Goal: Check status: Check status

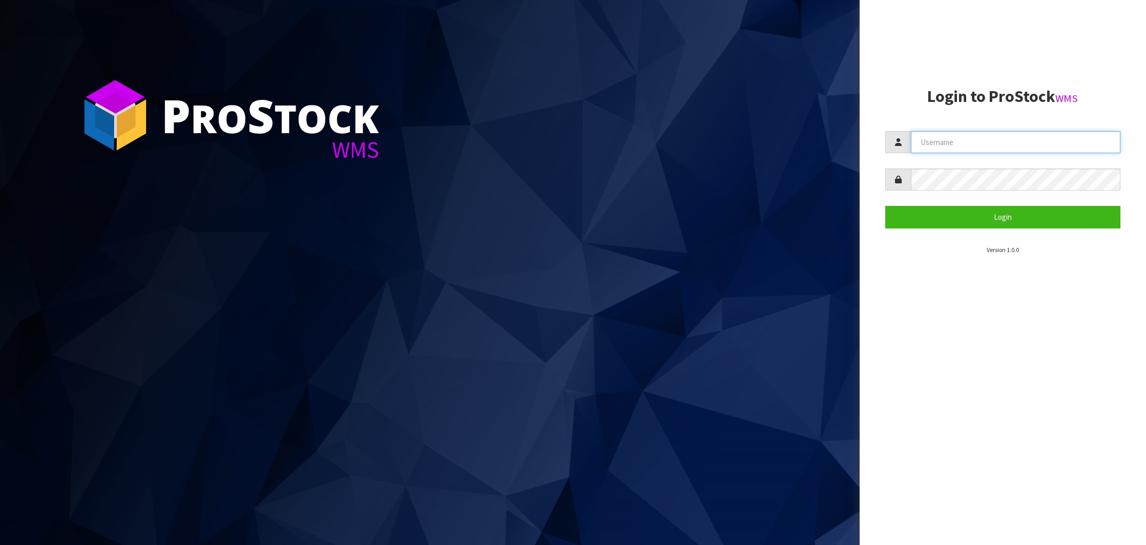
type input "NEROTAPWARE"
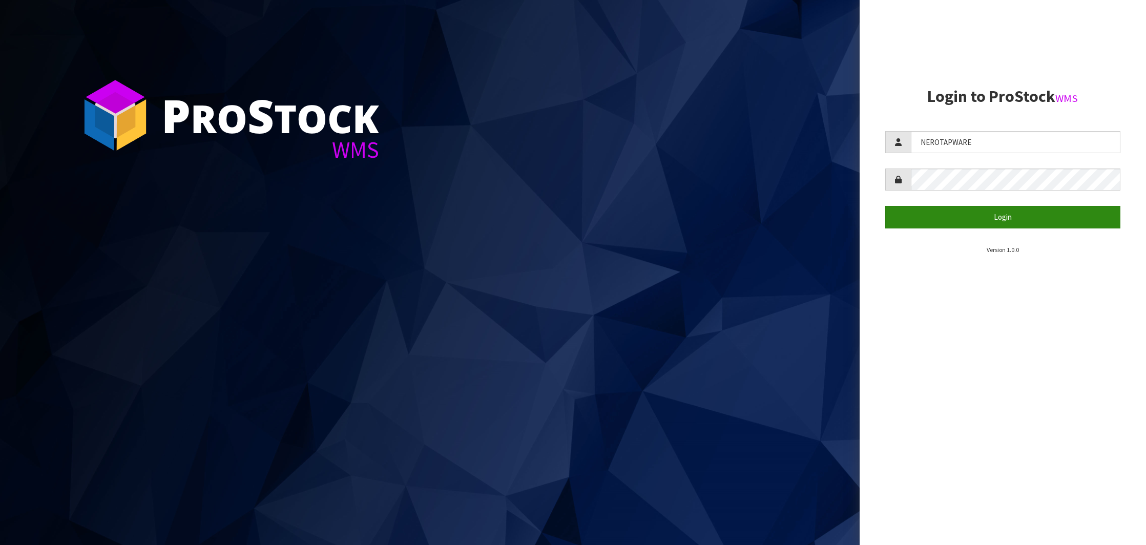
click at [998, 220] on button "Login" at bounding box center [1002, 217] width 235 height 22
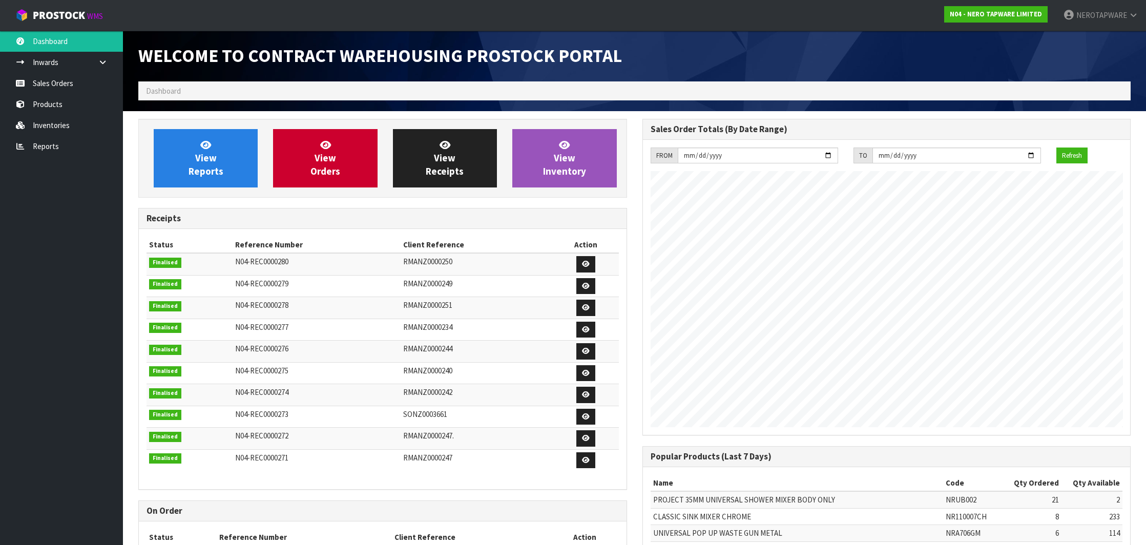
scroll to position [565, 504]
click at [68, 146] on link "Reports" at bounding box center [61, 146] width 123 height 21
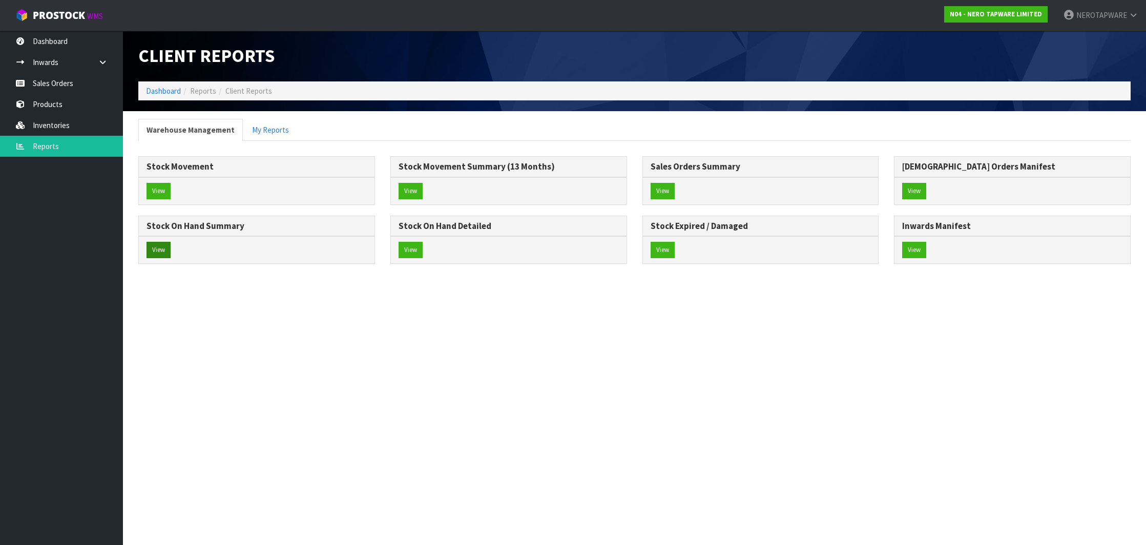
click at [159, 245] on button "View" at bounding box center [159, 250] width 24 height 16
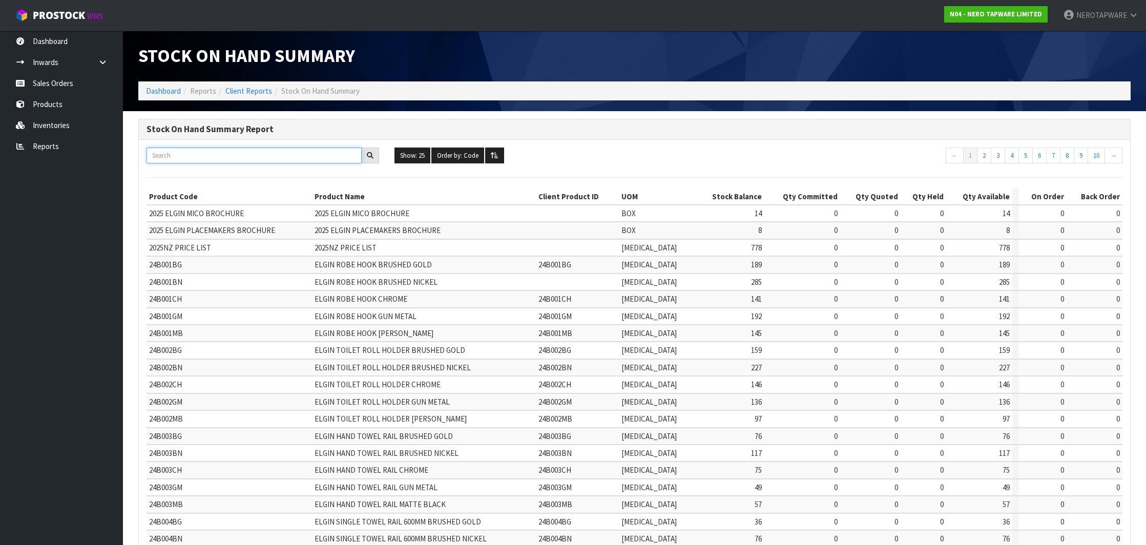
click at [197, 157] on input "text" at bounding box center [254, 156] width 215 height 16
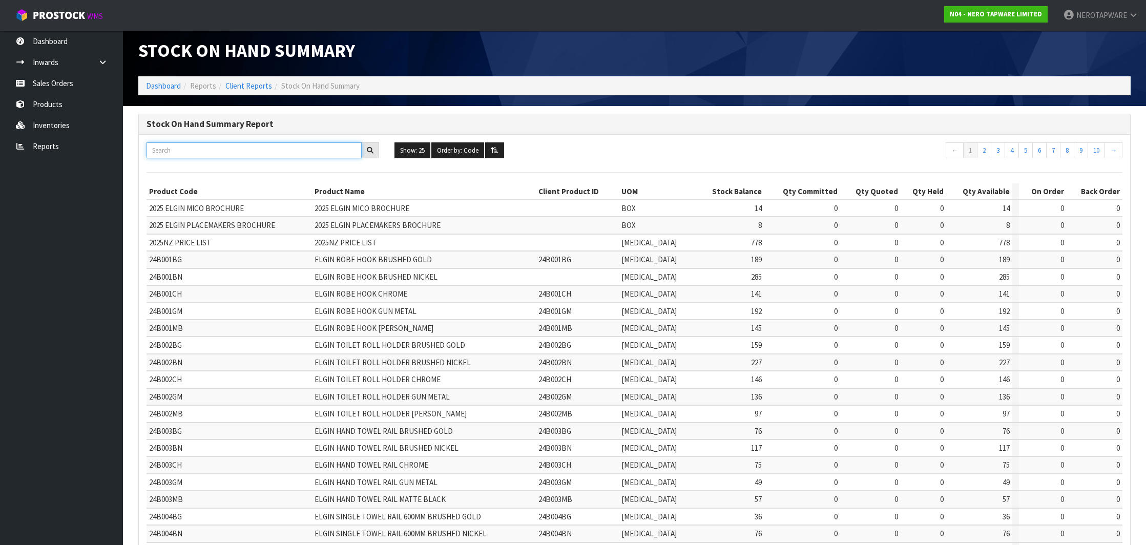
paste input "NR250811TGM"
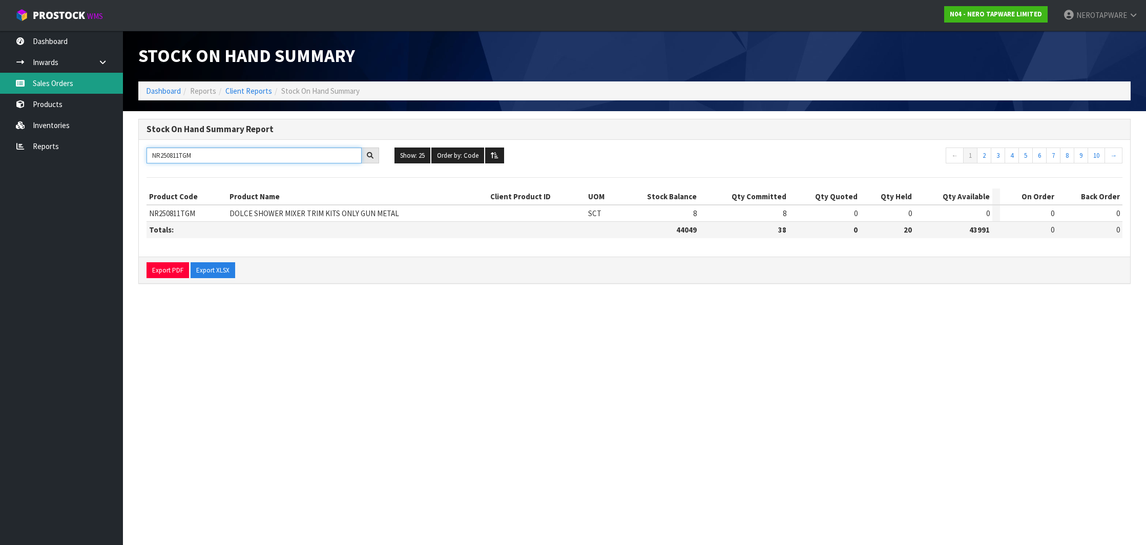
type input "NR250811TGM"
click at [50, 80] on link "Sales Orders" at bounding box center [61, 83] width 123 height 21
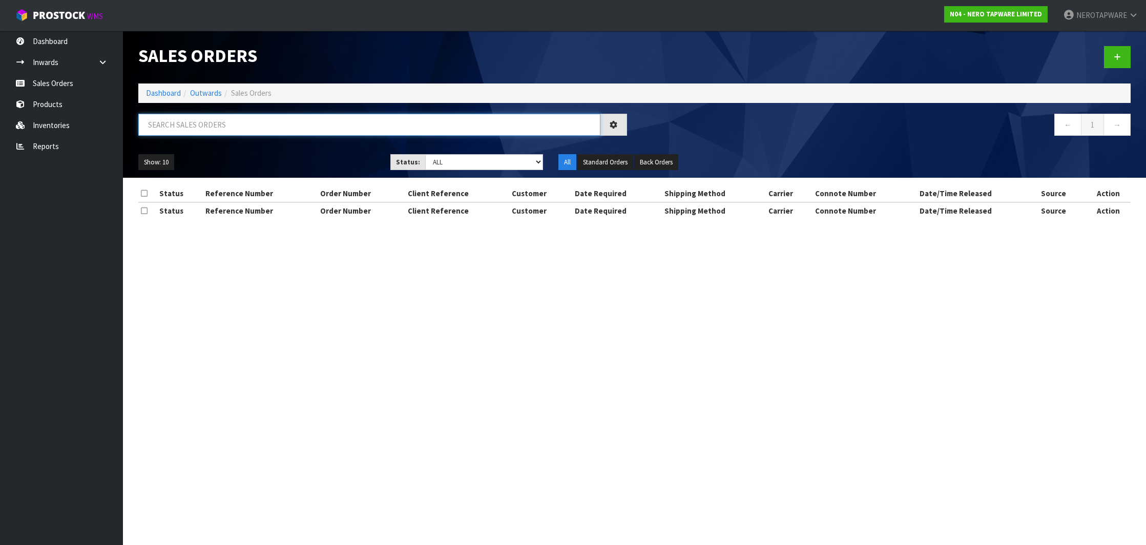
click at [235, 133] on input "text" at bounding box center [369, 125] width 462 height 22
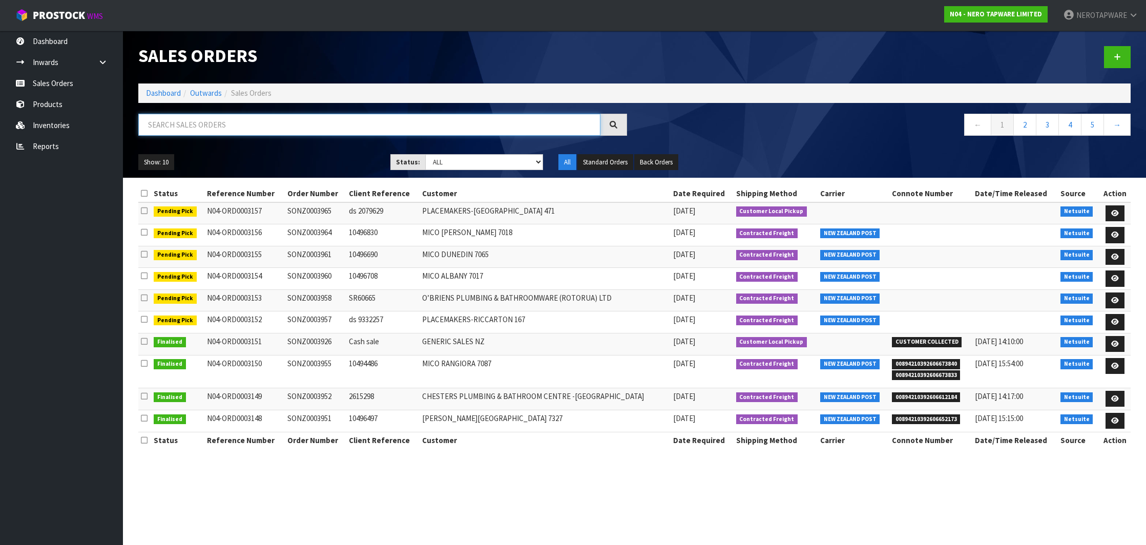
paste input "SONZ0003885"
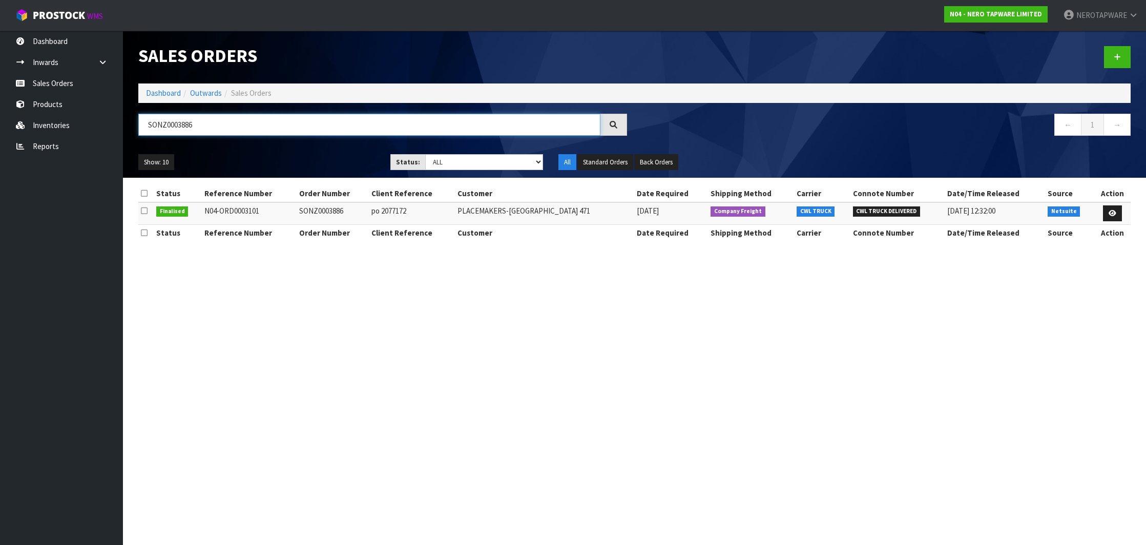
click at [173, 122] on input "SONZ0003886" at bounding box center [369, 125] width 462 height 22
paste input "650"
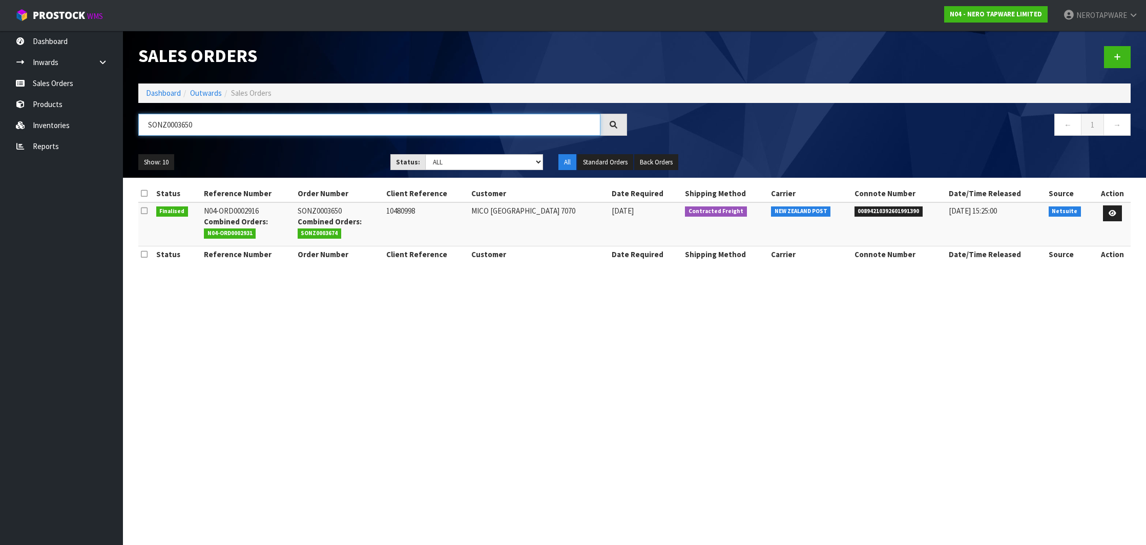
type input "SONZ0003650"
click at [886, 210] on span "00894210392601991390" at bounding box center [889, 211] width 69 height 10
copy span "00894210392601991390"
click at [544, 0] on nav "Toggle navigation ProStock WMS N04 - NERO TAPWARE LIMITED NEROTAPWARE Logout" at bounding box center [573, 15] width 1146 height 31
